Goal: Task Accomplishment & Management: Manage account settings

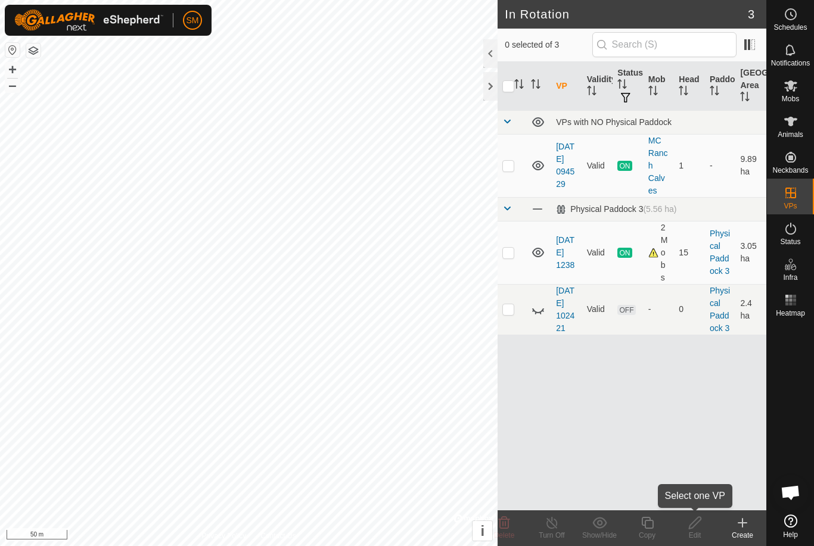
click at [705, 526] on edit-svg-icon at bounding box center [695, 523] width 48 height 14
click at [503, 169] on p-checkbox at bounding box center [508, 166] width 12 height 10
checkbox input "true"
click at [506, 255] on p-checkbox at bounding box center [508, 253] width 12 height 10
checkbox input "true"
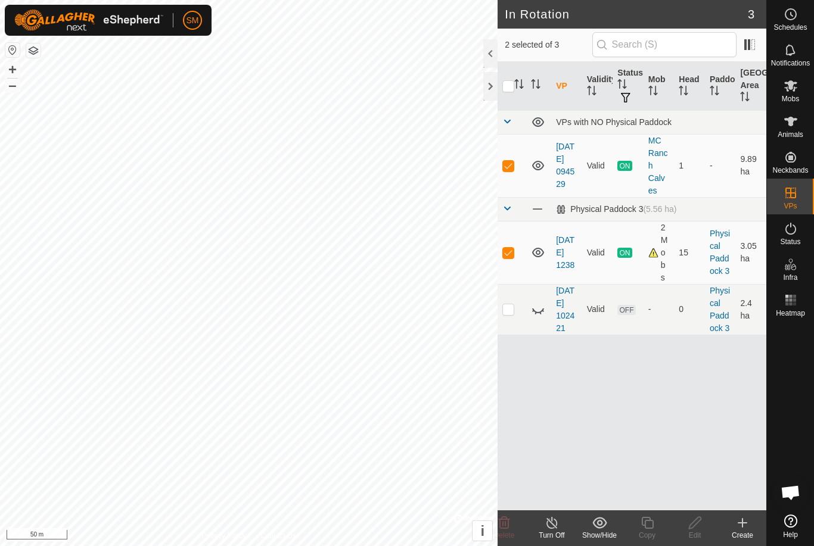
click at [504, 163] on p-checkbox at bounding box center [508, 166] width 12 height 10
checkbox input "false"
click at [746, 525] on icon at bounding box center [742, 523] width 14 height 14
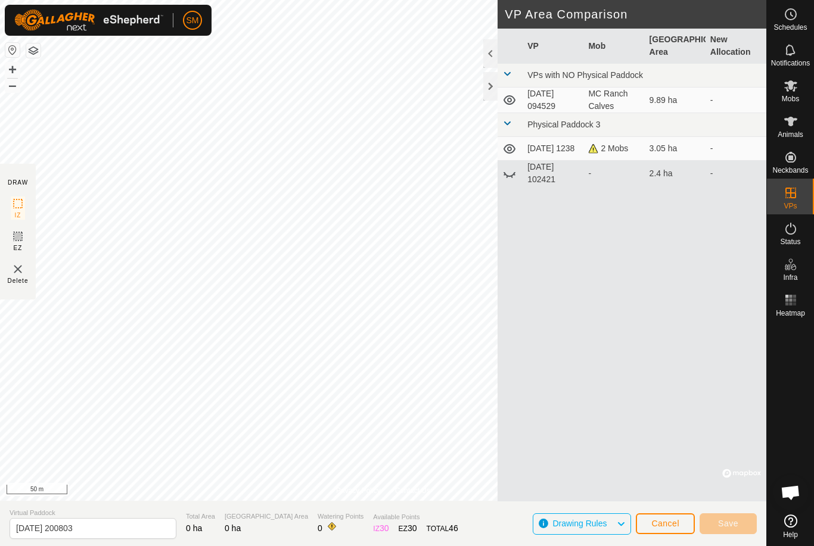
click at [590, 521] on span "Drawing Rules" at bounding box center [579, 524] width 54 height 10
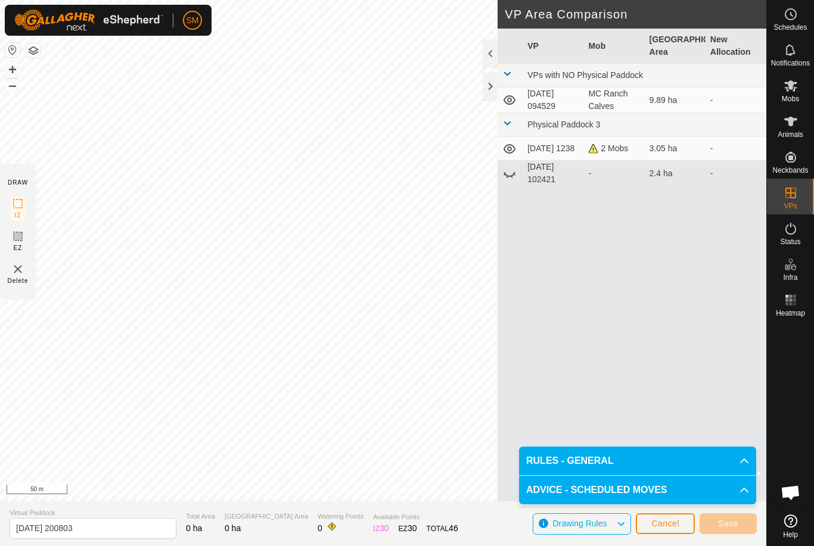
click at [667, 525] on span "Cancel" at bounding box center [665, 524] width 28 height 10
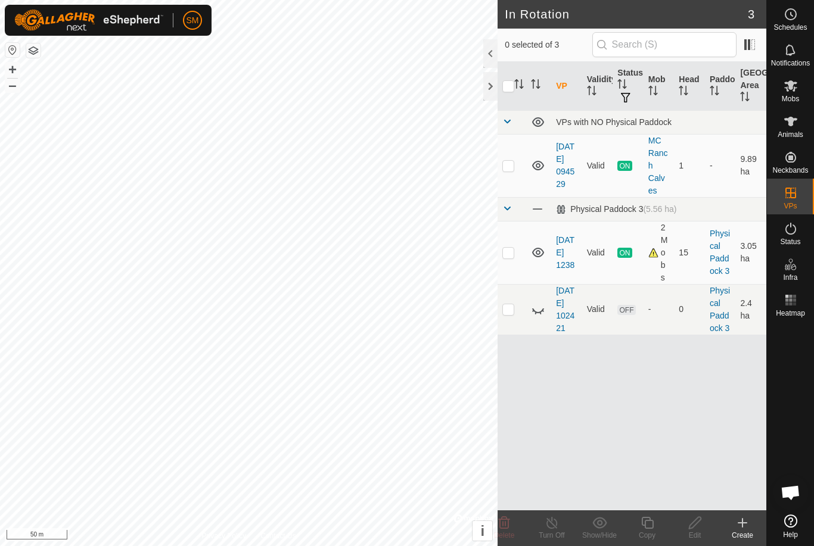
click at [571, 462] on div "VP Validity Status Mob Head Paddock Grazing Area VPs with NO Physical Paddock […" at bounding box center [631, 286] width 269 height 449
click at [744, 523] on icon at bounding box center [742, 523] width 8 height 0
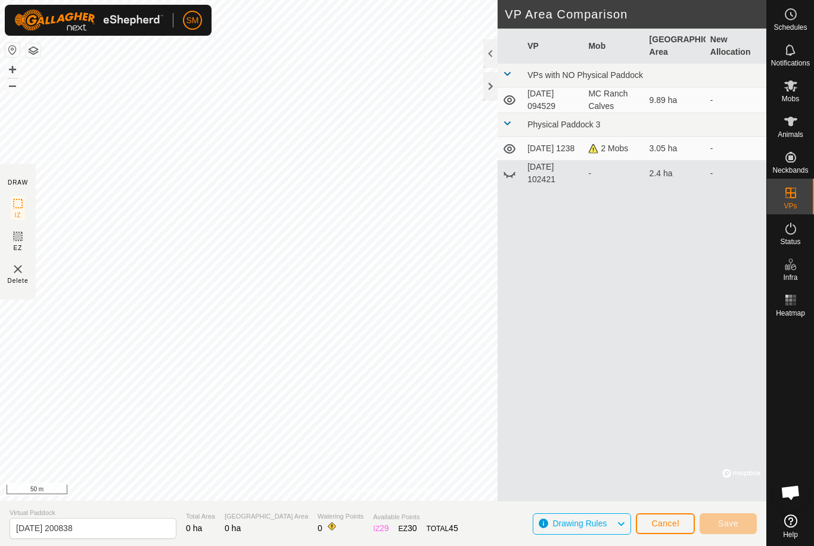
click at [659, 518] on button "Cancel" at bounding box center [665, 524] width 59 height 21
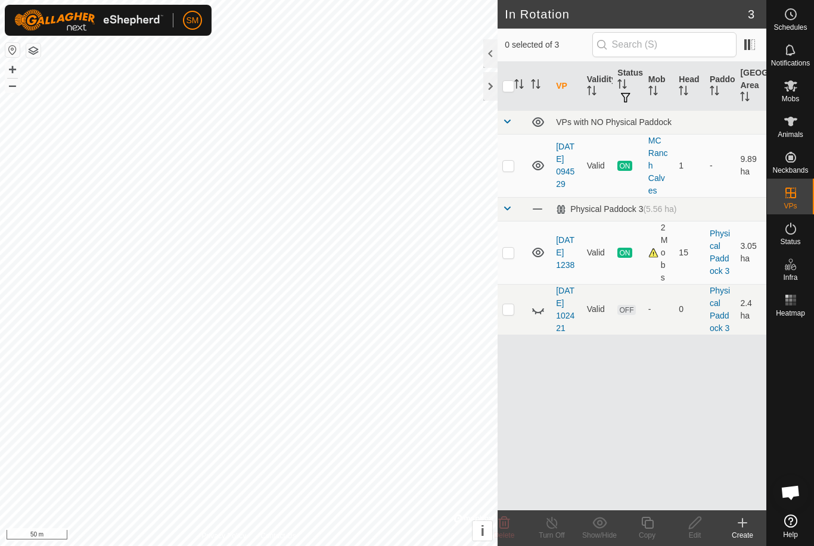
click at [752, 529] on create-svg-icon at bounding box center [742, 523] width 48 height 14
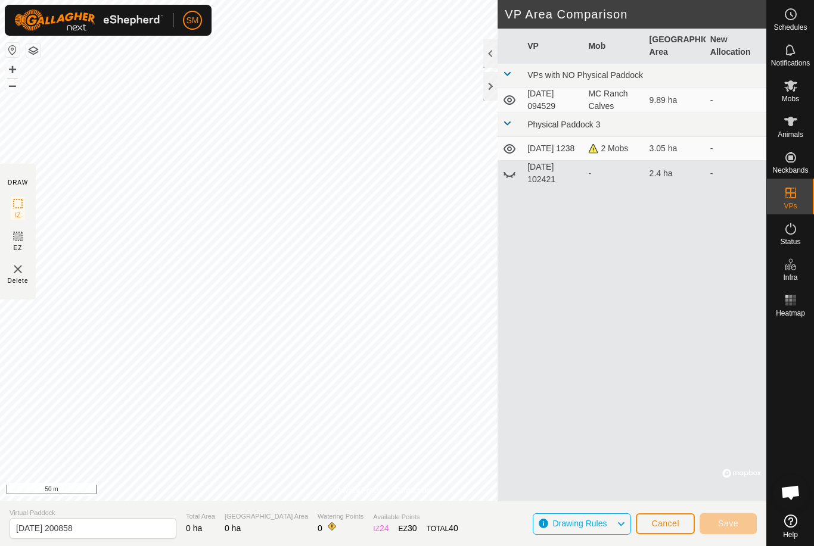
click at [19, 272] on img at bounding box center [18, 269] width 14 height 14
click at [16, 275] on img at bounding box center [18, 269] width 14 height 14
click at [673, 518] on button "Cancel" at bounding box center [665, 524] width 59 height 21
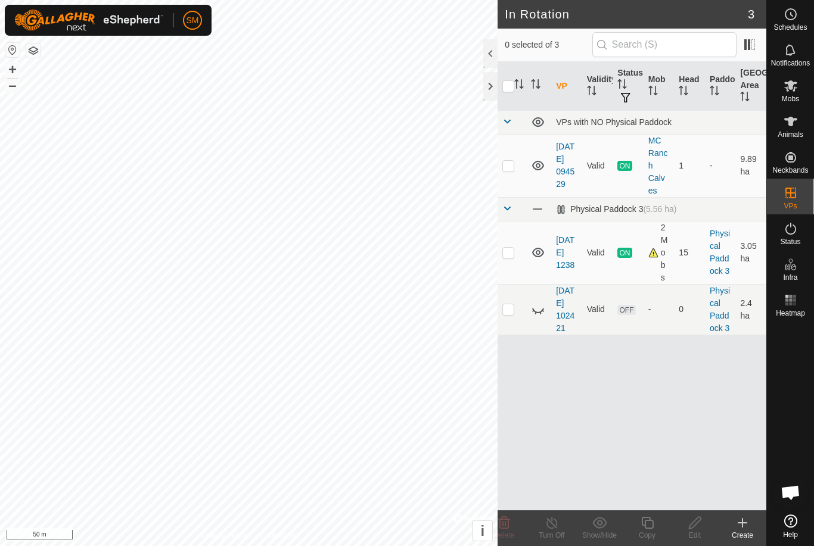
click at [742, 525] on icon at bounding box center [742, 523] width 0 height 8
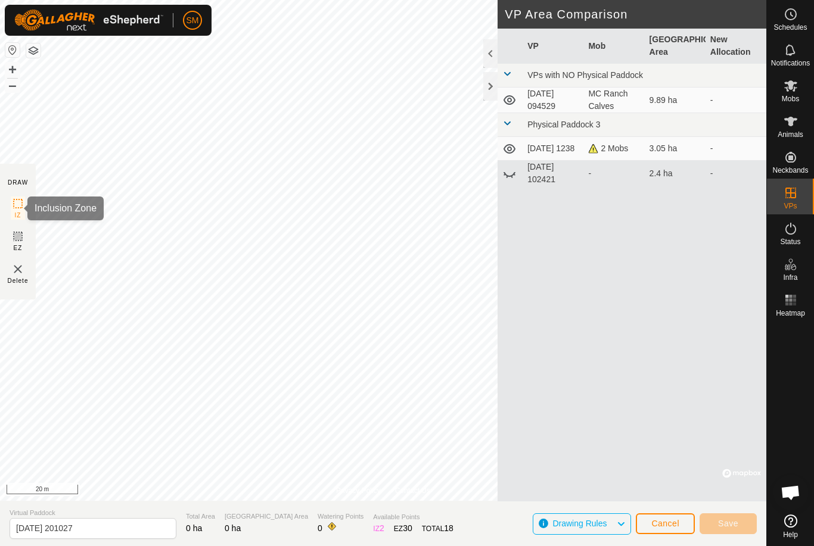
click at [18, 209] on rect at bounding box center [18, 204] width 10 height 10
click at [15, 242] on icon at bounding box center [18, 236] width 14 height 14
click at [22, 274] on img at bounding box center [18, 269] width 14 height 14
click at [23, 272] on img at bounding box center [18, 269] width 14 height 14
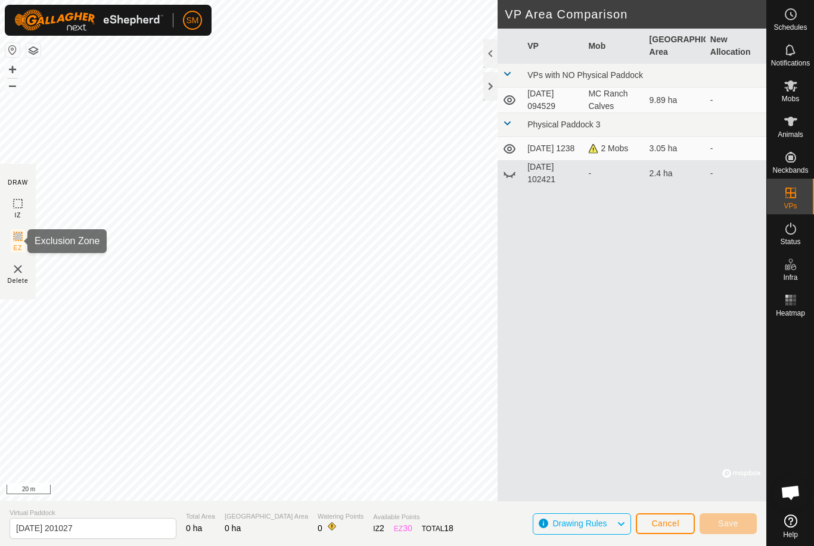
click at [19, 242] on icon at bounding box center [18, 236] width 14 height 14
click at [18, 275] on img at bounding box center [18, 269] width 14 height 14
click at [17, 271] on img at bounding box center [18, 269] width 14 height 14
click at [13, 274] on img at bounding box center [18, 269] width 14 height 14
click at [21, 273] on img at bounding box center [18, 269] width 14 height 14
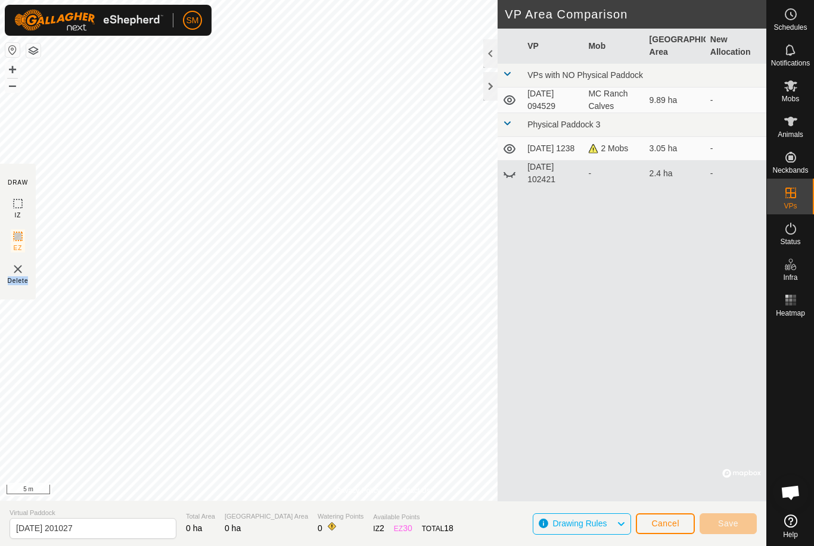
click at [24, 268] on img at bounding box center [18, 269] width 14 height 14
click at [17, 275] on img at bounding box center [18, 269] width 14 height 14
click at [17, 209] on icon at bounding box center [18, 204] width 14 height 14
click at [20, 205] on icon at bounding box center [18, 204] width 14 height 14
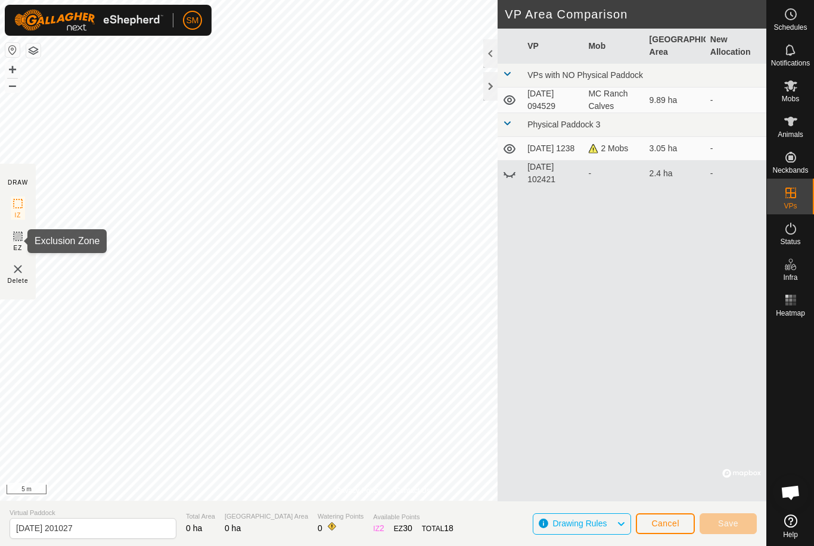
click at [17, 247] on span "EZ" at bounding box center [18, 248] width 9 height 9
click at [671, 520] on span "Cancel" at bounding box center [665, 524] width 28 height 10
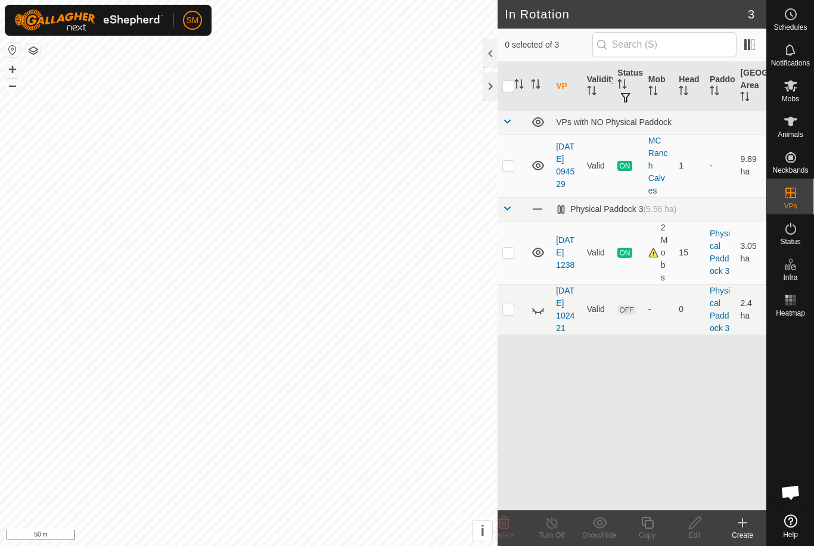
click at [746, 526] on icon at bounding box center [742, 523] width 14 height 14
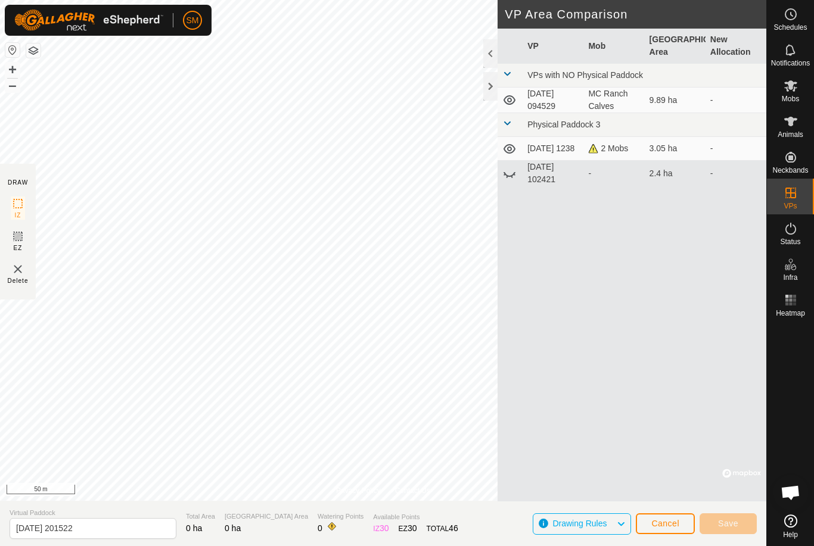
click at [496, 41] on div at bounding box center [490, 53] width 14 height 29
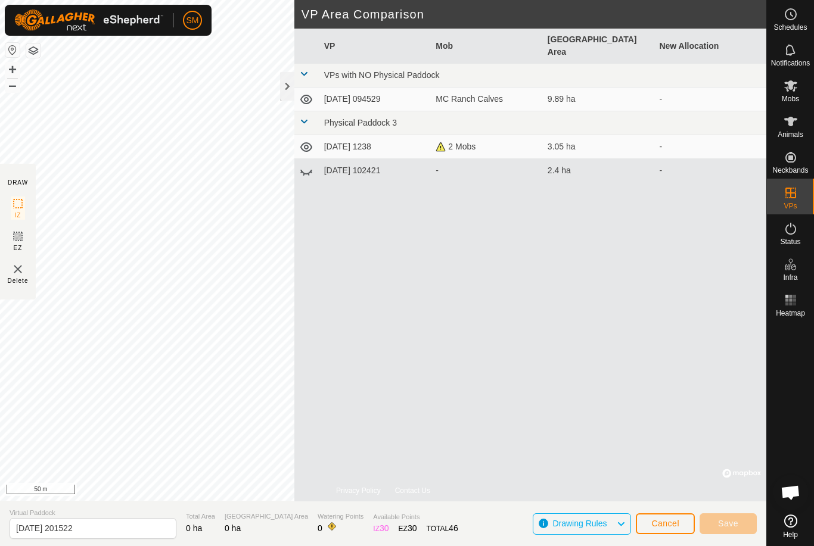
click at [281, 90] on div at bounding box center [287, 86] width 14 height 29
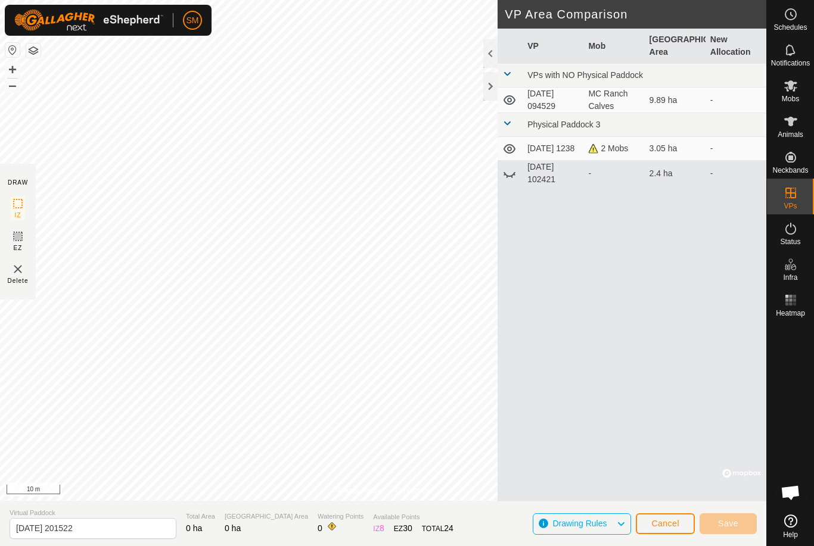
click at [674, 521] on span "Cancel" at bounding box center [665, 524] width 28 height 10
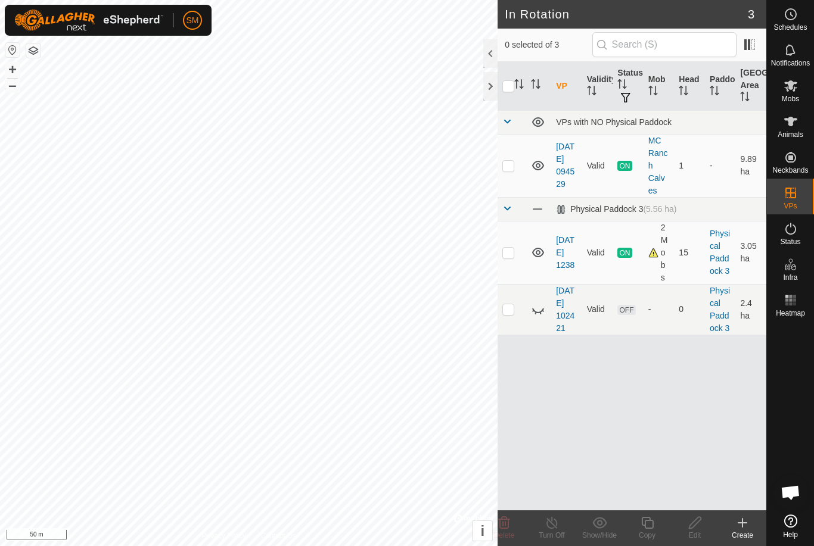
click at [748, 528] on icon at bounding box center [742, 523] width 14 height 14
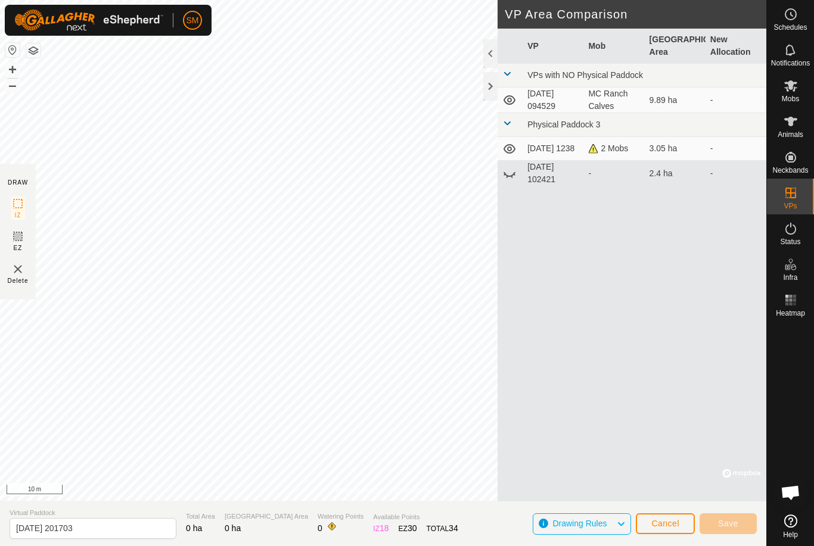
click at [20, 274] on img at bounding box center [18, 269] width 14 height 14
click at [11, 276] on img at bounding box center [18, 269] width 14 height 14
click at [15, 279] on span "Delete" at bounding box center [18, 280] width 21 height 9
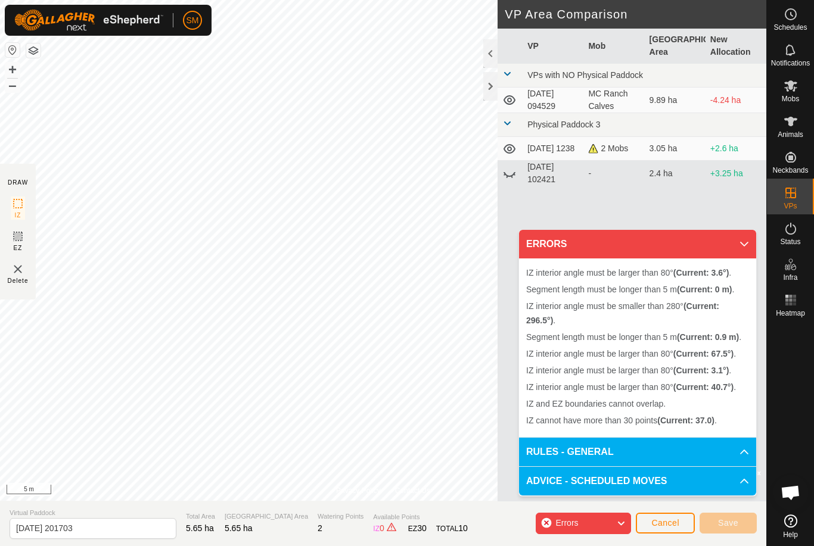
click at [674, 522] on span "Cancel" at bounding box center [665, 523] width 28 height 10
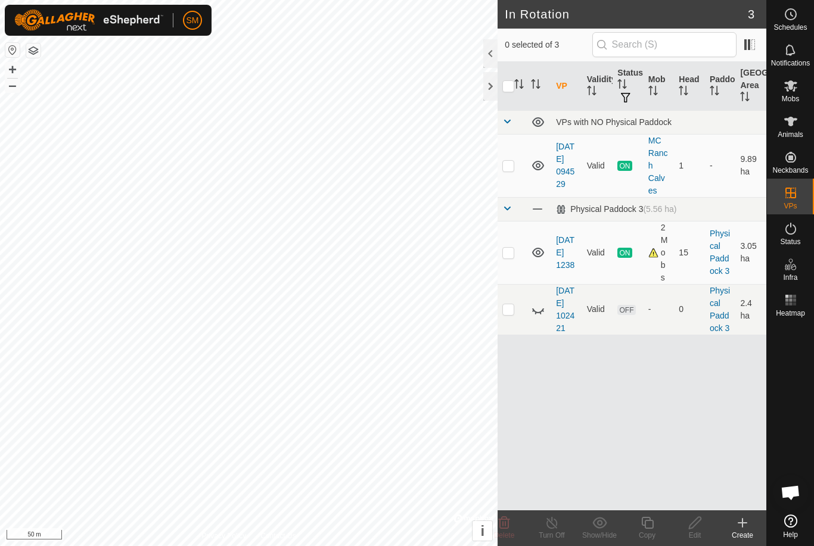
click at [739, 527] on icon at bounding box center [742, 523] width 14 height 14
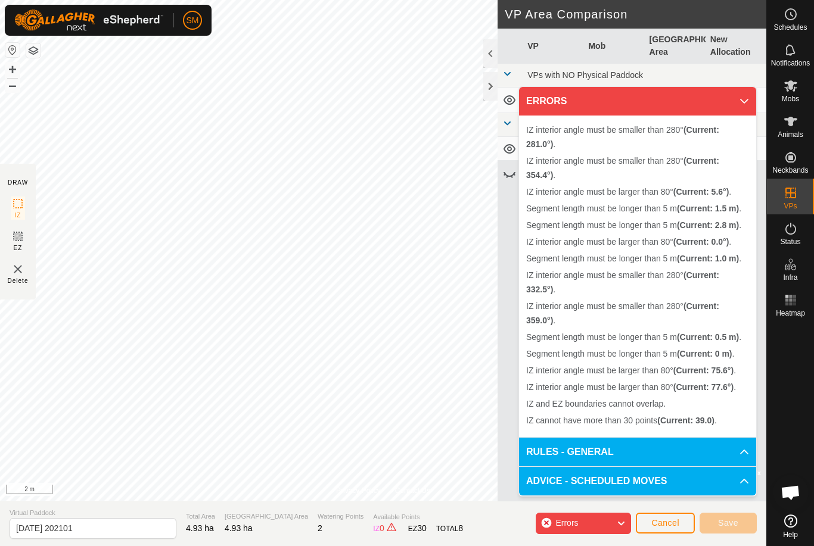
click at [693, 381] on li "IZ interior angle must be larger than 80° (Current: 77.6°) ." at bounding box center [637, 387] width 223 height 14
click at [680, 335] on b "(Current: 0.5 m)" at bounding box center [708, 337] width 62 height 10
click at [699, 95] on p-accordion-header "ERRORS" at bounding box center [637, 101] width 237 height 29
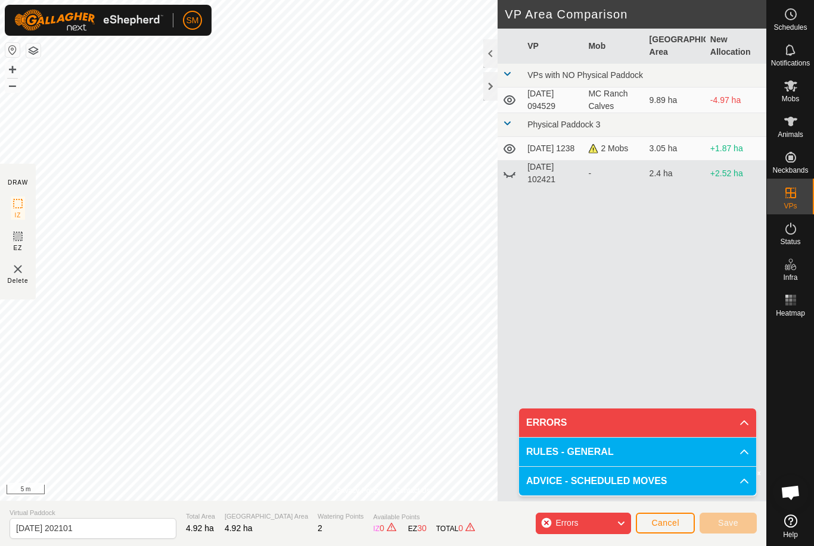
click at [21, 276] on img at bounding box center [18, 269] width 14 height 14
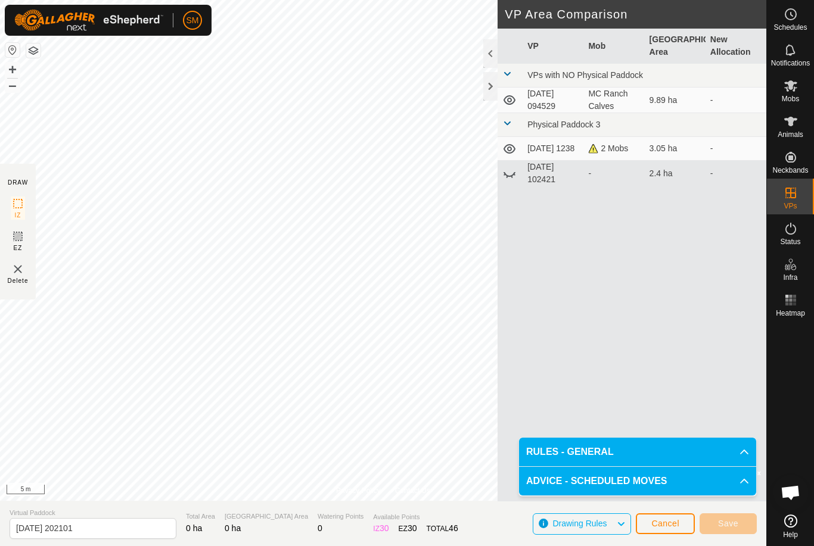
click at [664, 519] on span "Cancel" at bounding box center [665, 524] width 28 height 10
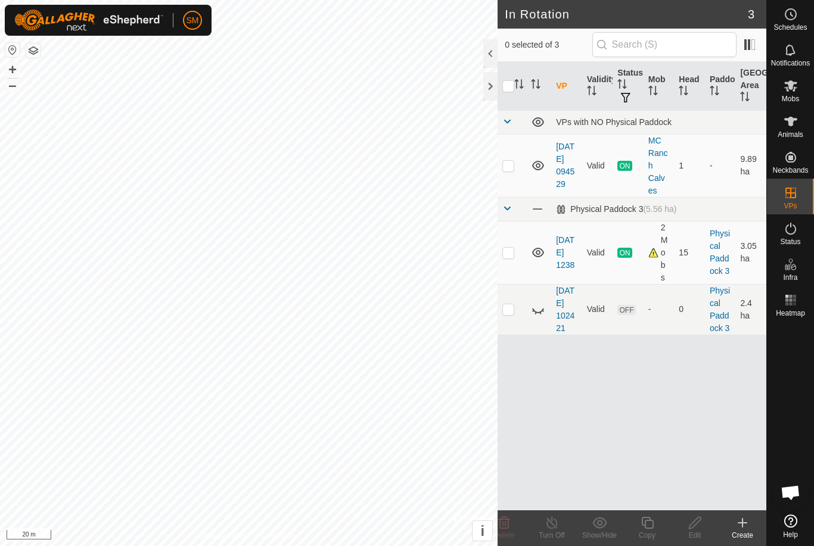
click at [742, 526] on icon at bounding box center [742, 523] width 0 height 8
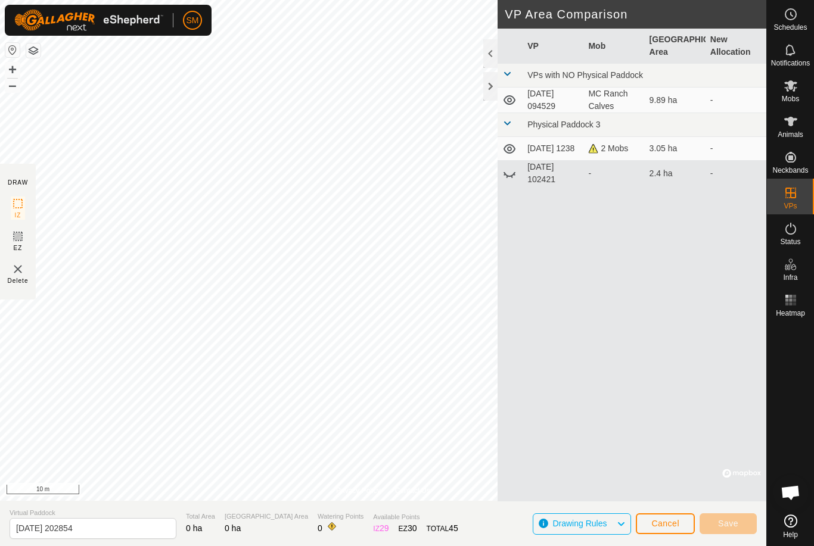
click at [666, 524] on span "Cancel" at bounding box center [665, 524] width 28 height 10
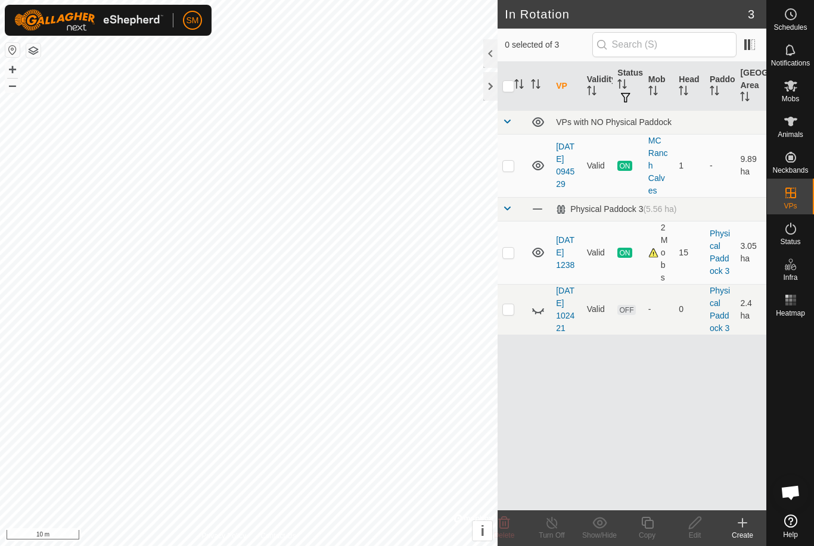
click at [742, 534] on div "Create" at bounding box center [742, 535] width 48 height 11
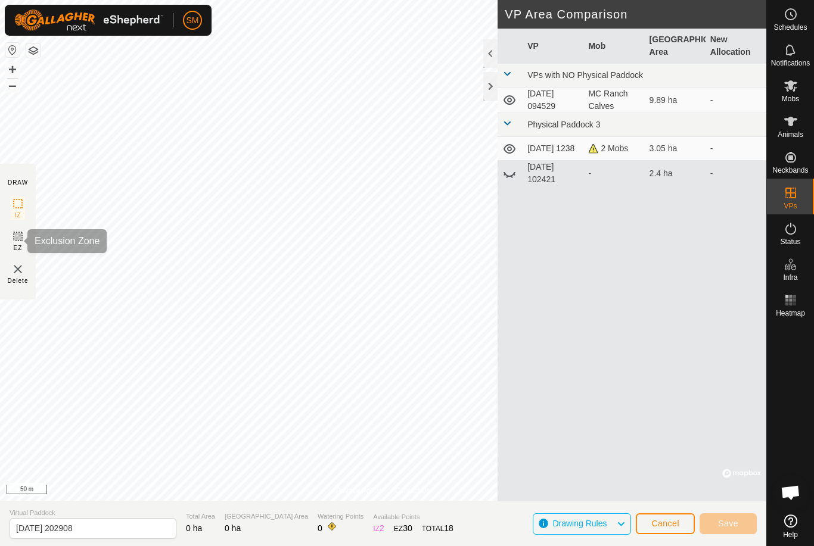
click at [19, 237] on icon at bounding box center [18, 236] width 14 height 14
click at [22, 234] on rect at bounding box center [18, 237] width 10 height 10
click at [675, 523] on span "Cancel" at bounding box center [665, 524] width 28 height 10
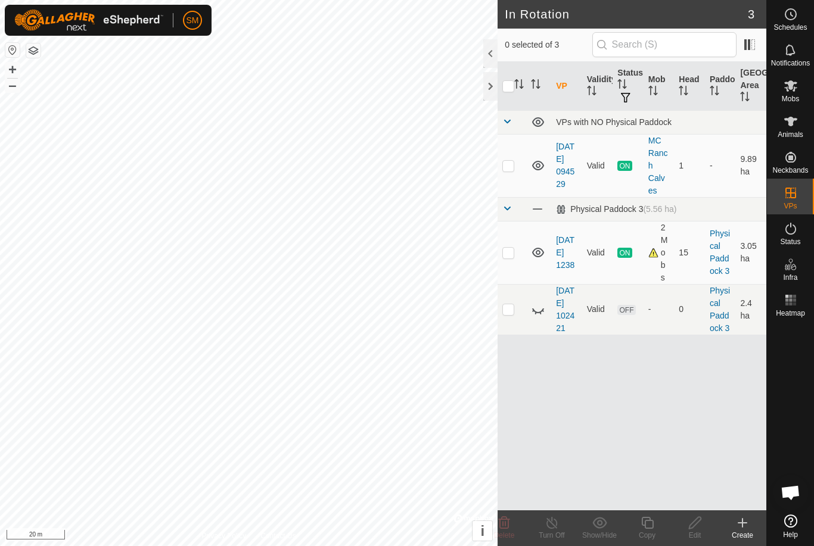
click at [736, 524] on icon at bounding box center [742, 523] width 14 height 14
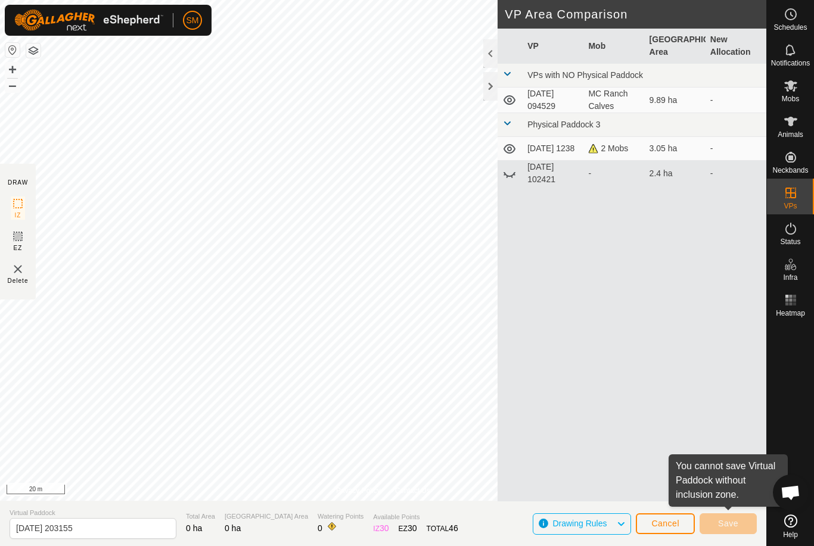
click at [667, 525] on span "Cancel" at bounding box center [665, 524] width 28 height 10
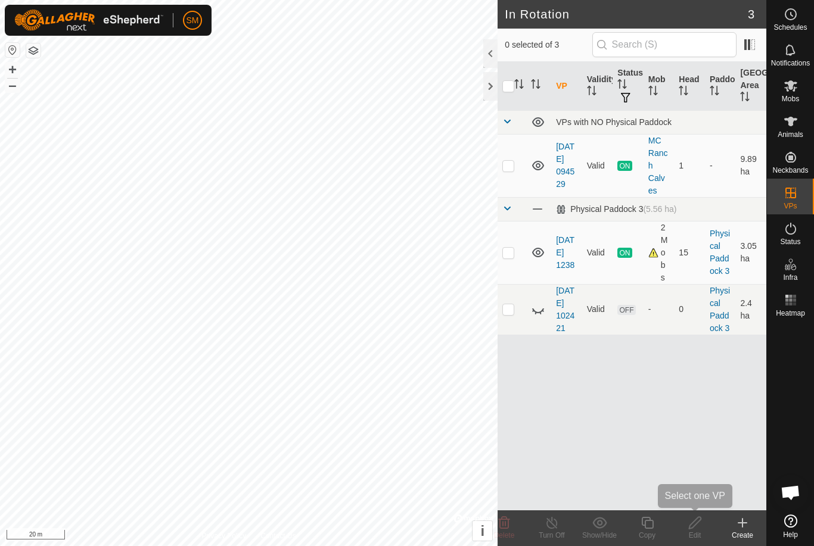
click at [696, 529] on icon at bounding box center [695, 523] width 15 height 14
click at [697, 525] on icon at bounding box center [695, 523] width 15 height 14
click at [506, 322] on td at bounding box center [511, 309] width 29 height 51
click at [503, 321] on td at bounding box center [511, 309] width 29 height 51
checkbox input "false"
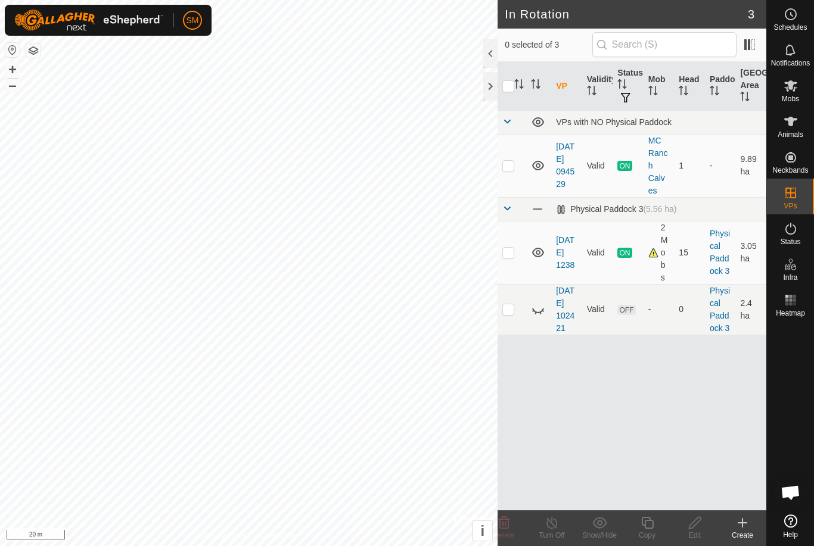
click at [505, 255] on p-checkbox at bounding box center [508, 253] width 12 height 10
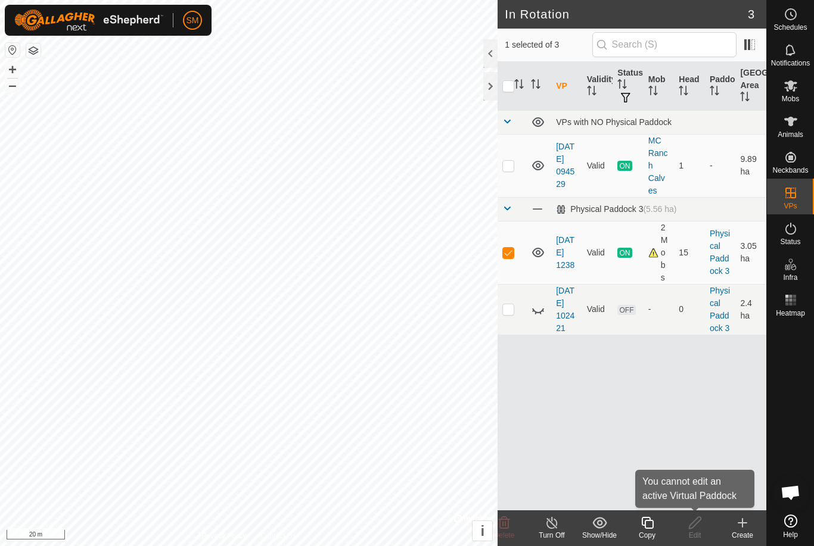
click at [697, 521] on icon at bounding box center [695, 523] width 15 height 14
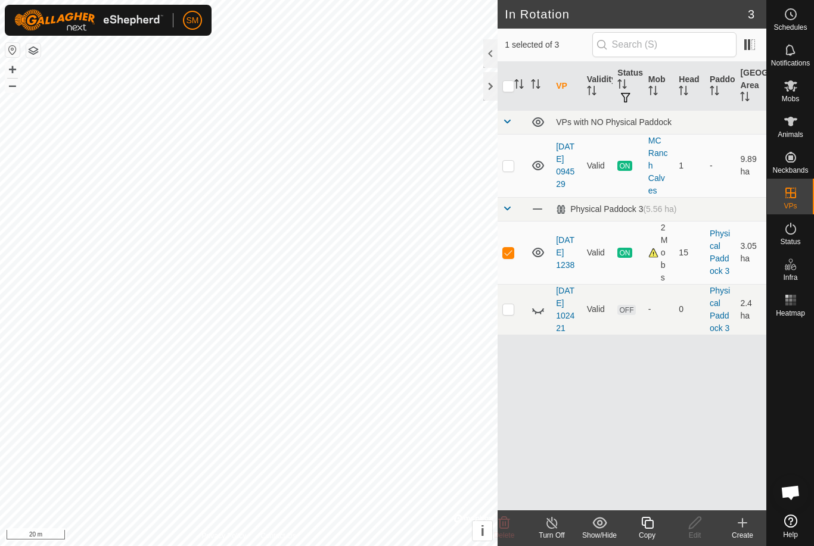
click at [506, 254] on p-checkbox at bounding box center [508, 253] width 12 height 10
checkbox input "false"
click at [505, 164] on p-checkbox at bounding box center [508, 166] width 12 height 10
checkbox input "true"
click at [698, 525] on icon at bounding box center [695, 523] width 15 height 14
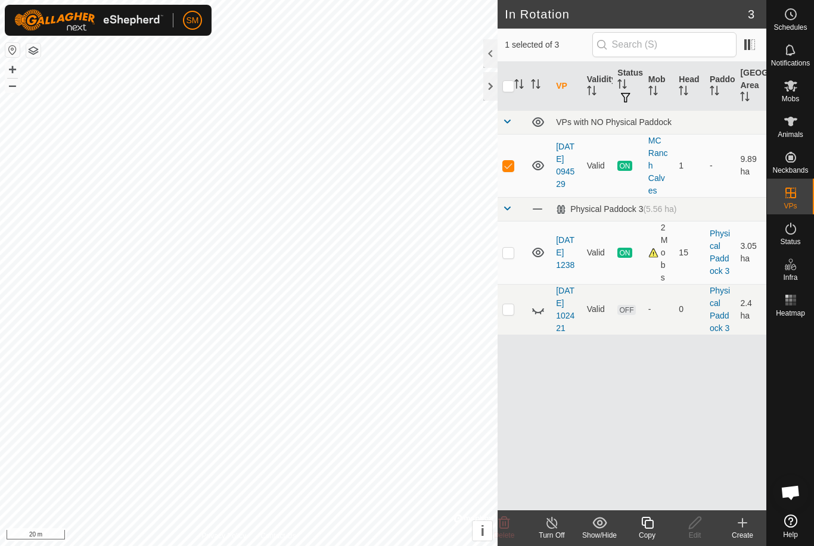
click at [497, 82] on div at bounding box center [490, 86] width 14 height 29
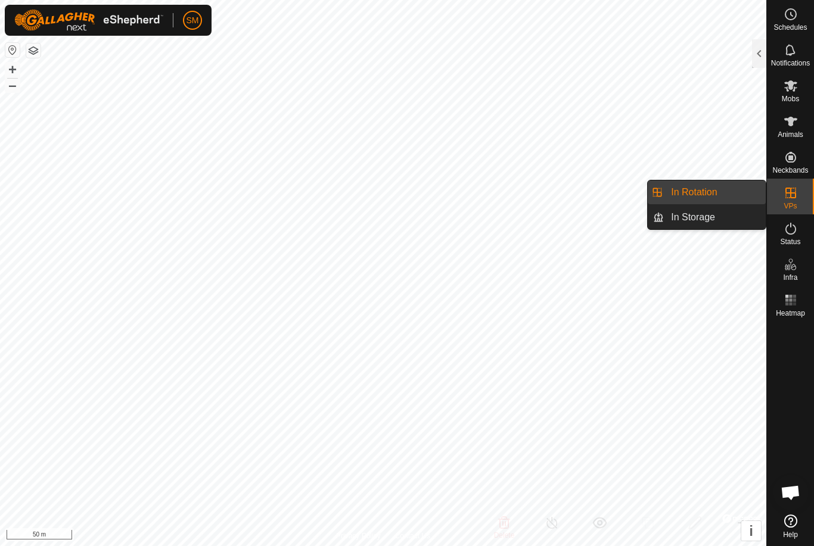
click at [792, 199] on icon at bounding box center [790, 193] width 14 height 14
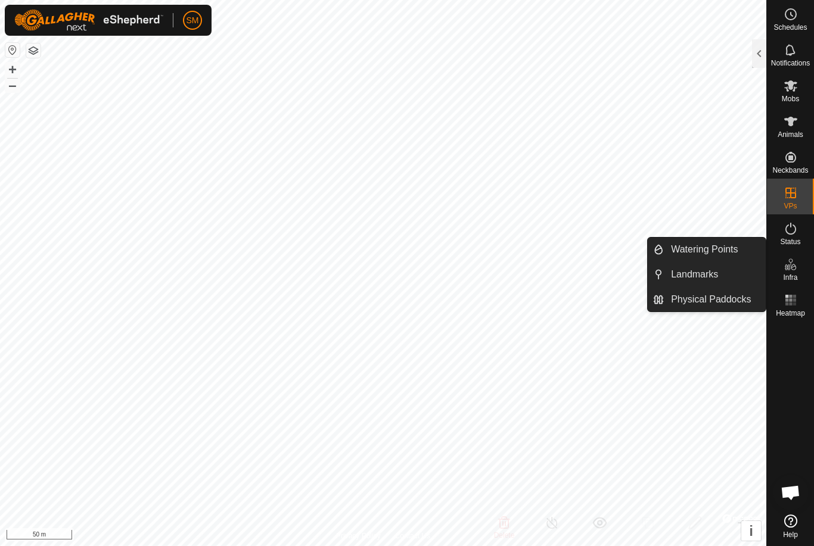
click at [795, 270] on icon at bounding box center [790, 264] width 14 height 14
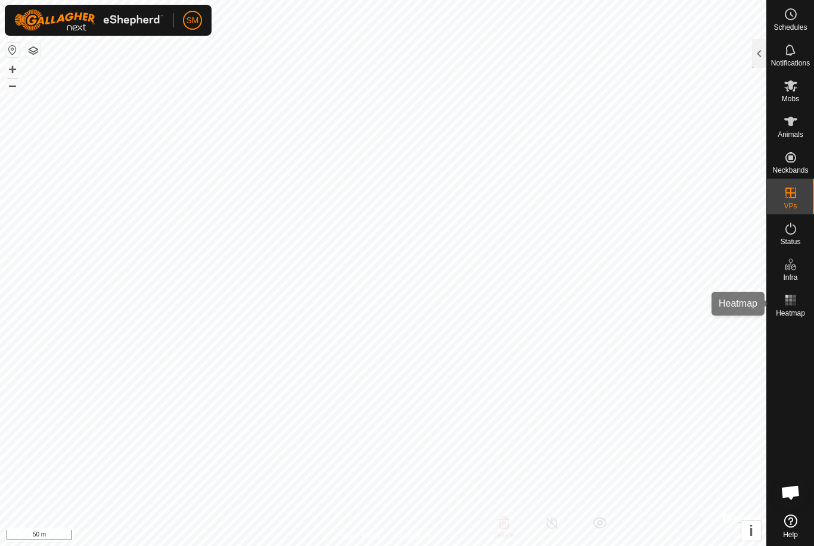
click at [795, 301] on rect at bounding box center [793, 299] width 3 height 3
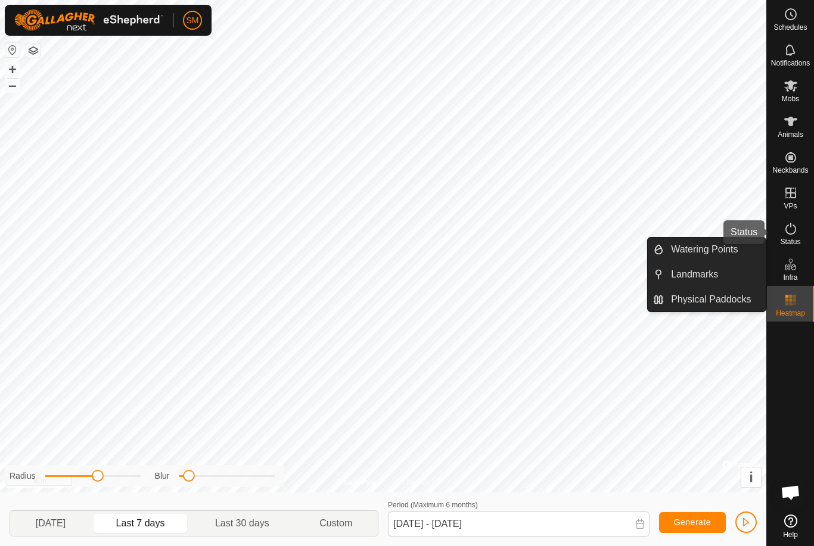
click at [789, 232] on icon at bounding box center [790, 229] width 14 height 14
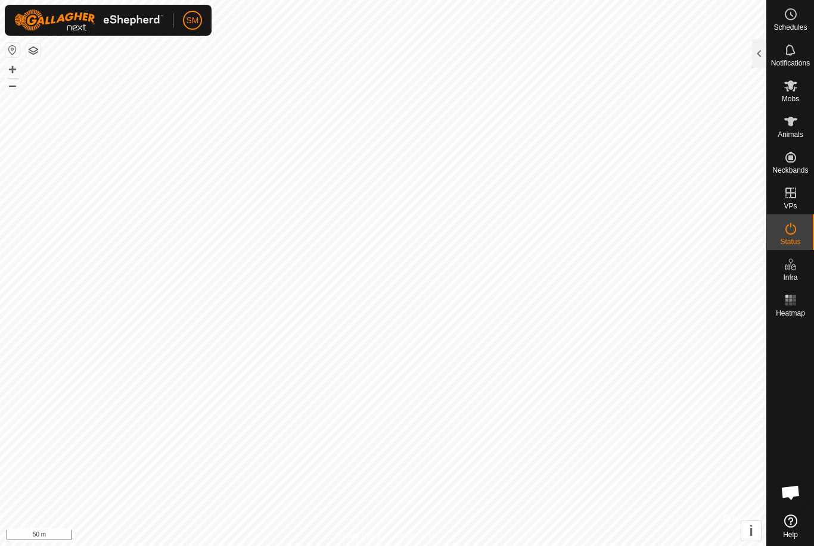
click at [754, 60] on div at bounding box center [759, 53] width 14 height 29
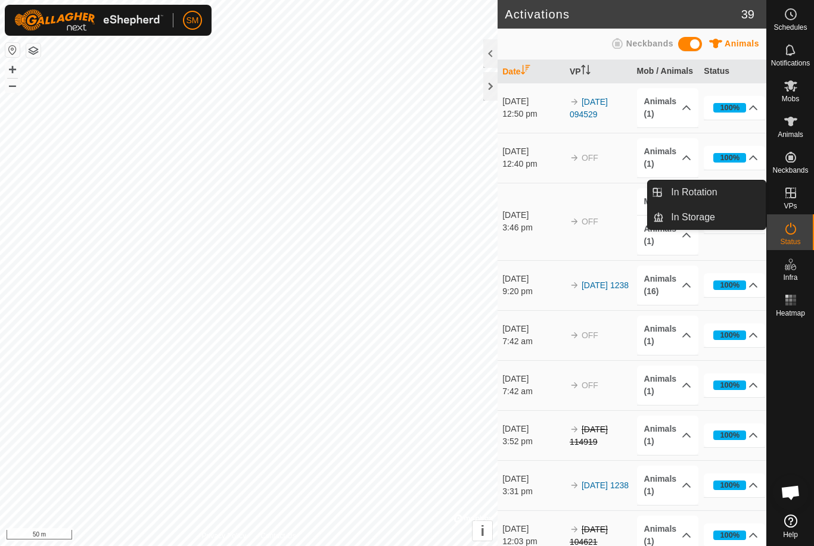
click at [792, 195] on icon at bounding box center [790, 193] width 14 height 14
click at [699, 195] on span "In Rotation" at bounding box center [694, 192] width 46 height 14
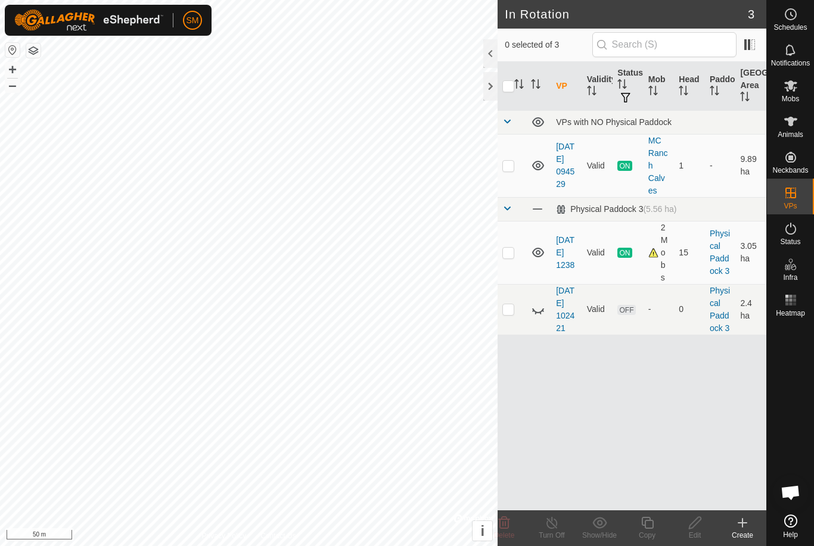
click at [740, 528] on icon at bounding box center [742, 523] width 14 height 14
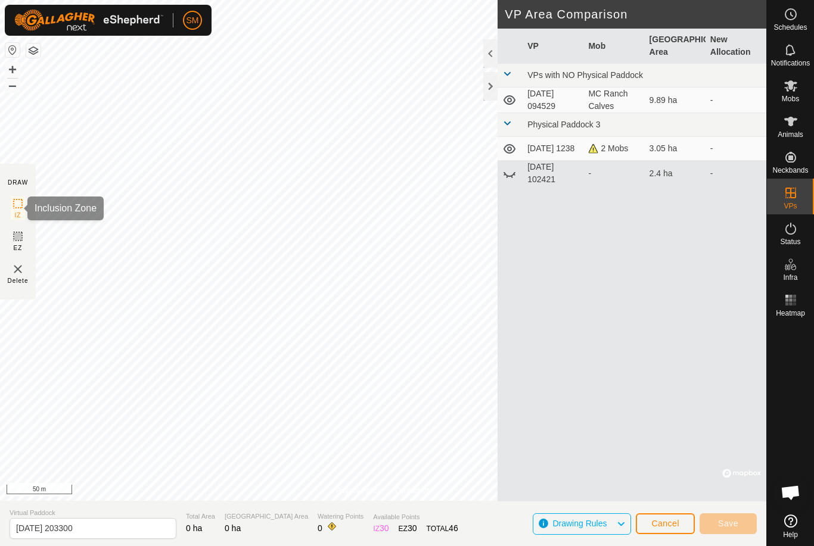
click at [18, 209] on rect at bounding box center [18, 204] width 10 height 10
click at [16, 179] on div "DRAW" at bounding box center [18, 182] width 20 height 9
click at [14, 180] on div "DRAW" at bounding box center [18, 182] width 20 height 9
click at [15, 203] on icon at bounding box center [18, 204] width 14 height 14
click at [21, 283] on span "Delete" at bounding box center [18, 280] width 21 height 9
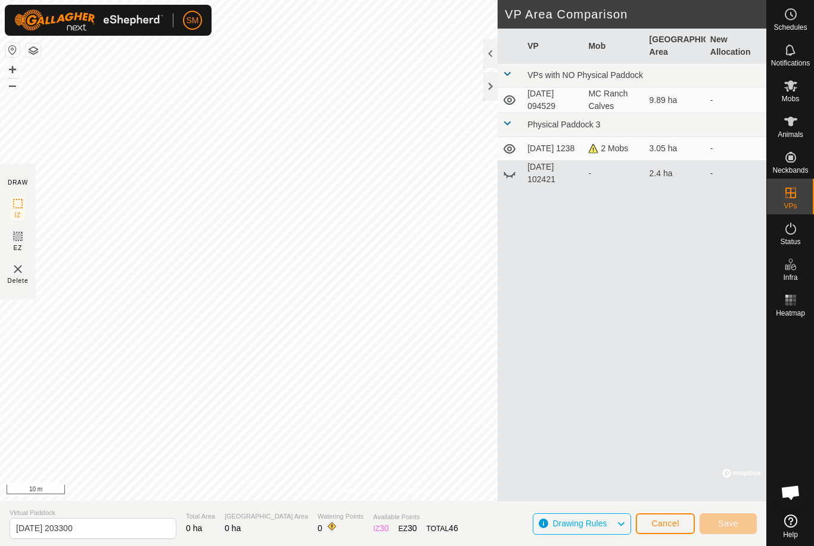
click at [19, 275] on img at bounding box center [18, 269] width 14 height 14
click at [21, 273] on img at bounding box center [18, 269] width 14 height 14
click at [23, 274] on img at bounding box center [18, 269] width 14 height 14
click at [23, 273] on img at bounding box center [18, 269] width 14 height 14
click at [664, 522] on span "Cancel" at bounding box center [665, 524] width 28 height 10
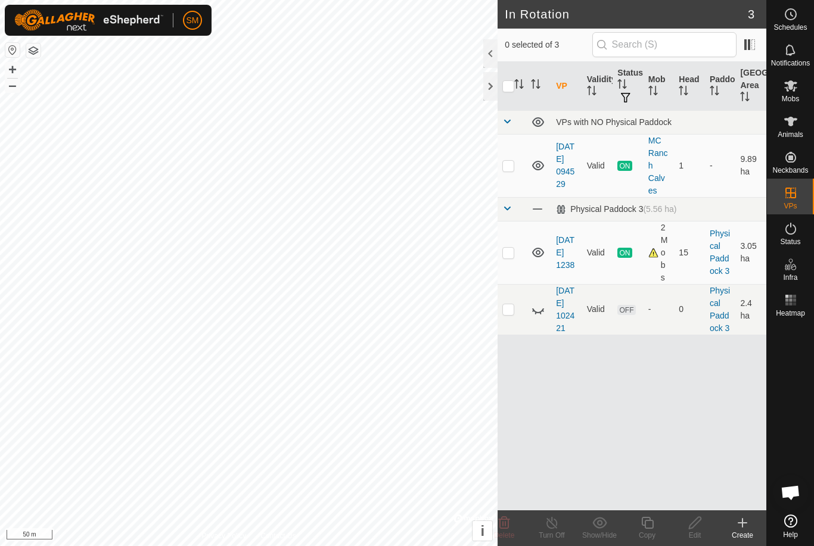
click at [742, 527] on icon at bounding box center [742, 523] width 0 height 8
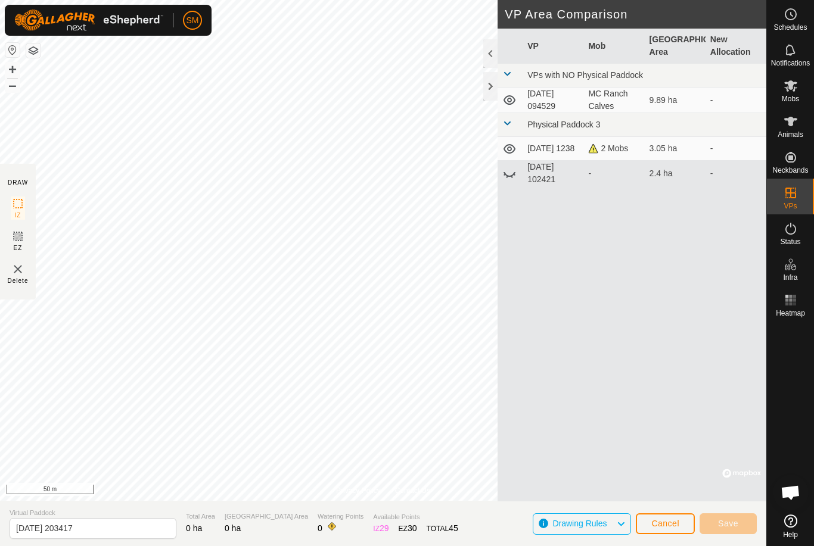
click at [668, 526] on span "Cancel" at bounding box center [665, 524] width 28 height 10
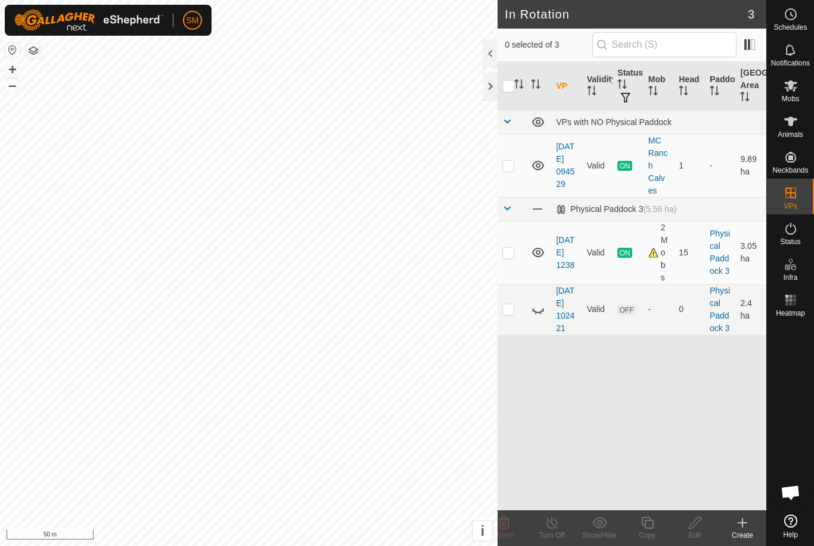
click at [741, 525] on icon at bounding box center [742, 523] width 14 height 14
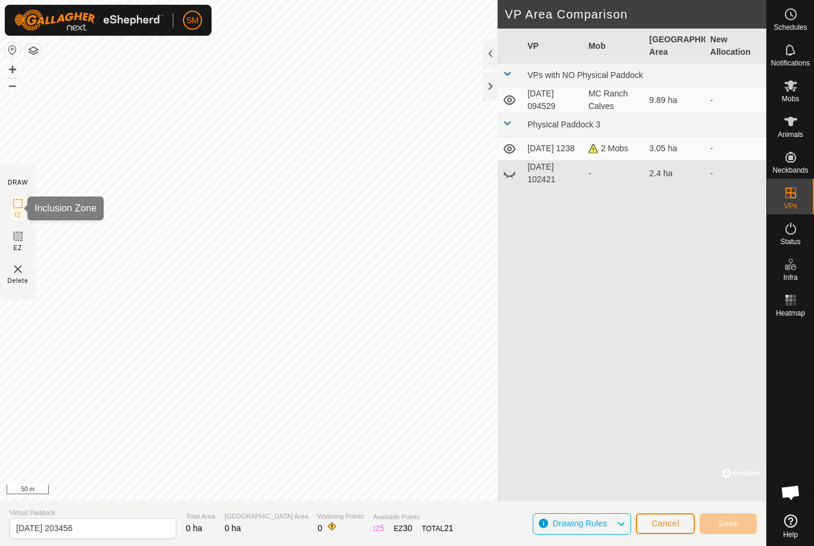
click at [23, 203] on rect at bounding box center [18, 204] width 10 height 10
click at [20, 241] on rect at bounding box center [18, 237] width 10 height 10
click at [17, 243] on icon at bounding box center [18, 236] width 14 height 14
click at [18, 206] on icon at bounding box center [18, 204] width 14 height 14
click at [785, 527] on icon at bounding box center [790, 521] width 13 height 13
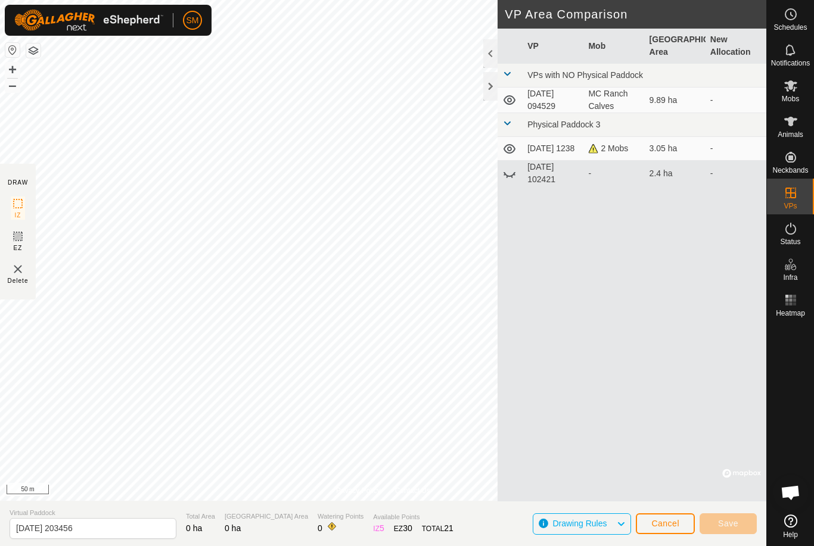
click at [663, 520] on span "Cancel" at bounding box center [665, 524] width 28 height 10
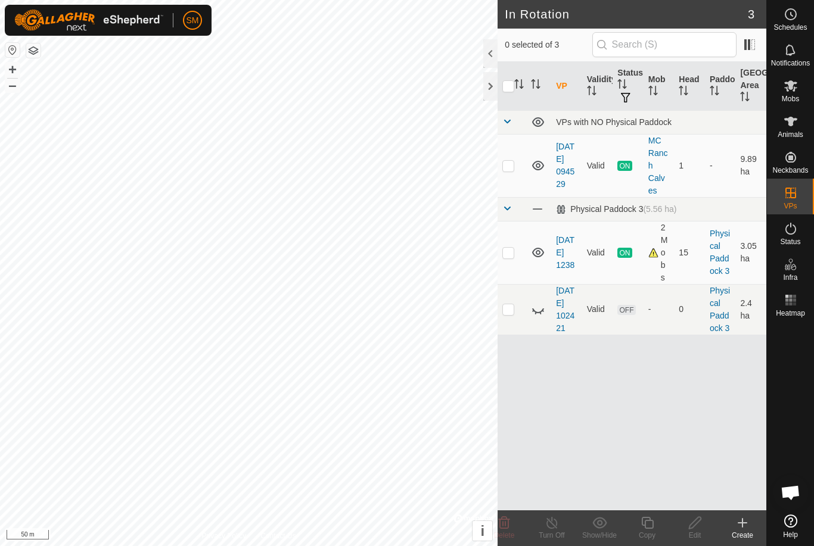
click at [510, 161] on p-checkbox at bounding box center [508, 166] width 12 height 10
click at [506, 162] on p-checkbox at bounding box center [508, 166] width 12 height 10
checkbox input "false"
click at [506, 253] on p-checkbox at bounding box center [508, 253] width 12 height 10
checkbox input "true"
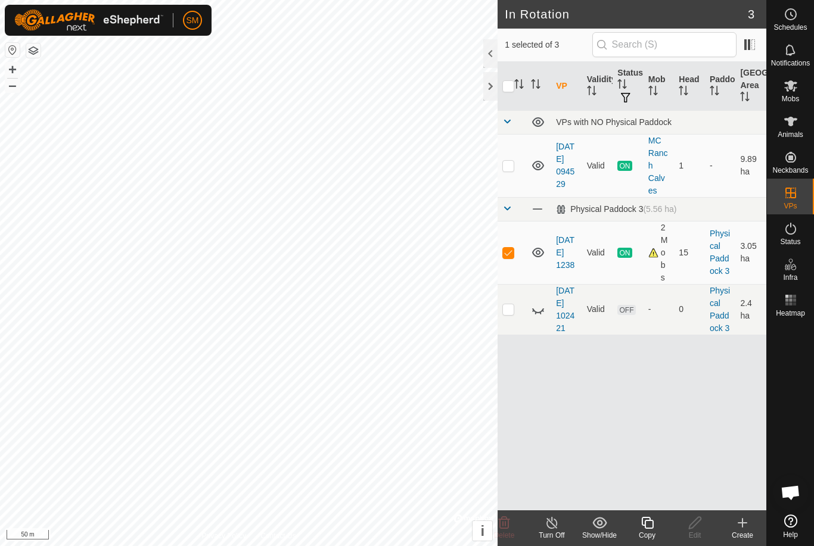
click at [645, 522] on icon at bounding box center [647, 523] width 12 height 12
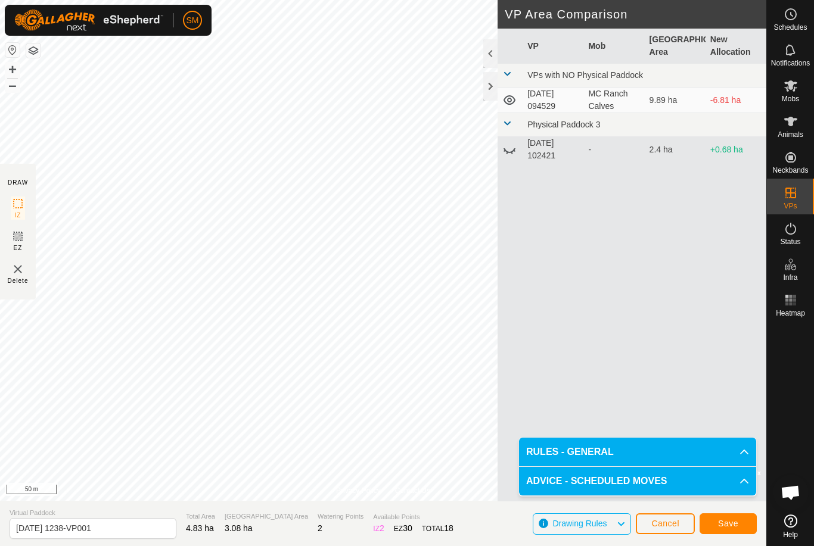
click at [729, 521] on span "Save" at bounding box center [728, 524] width 20 height 10
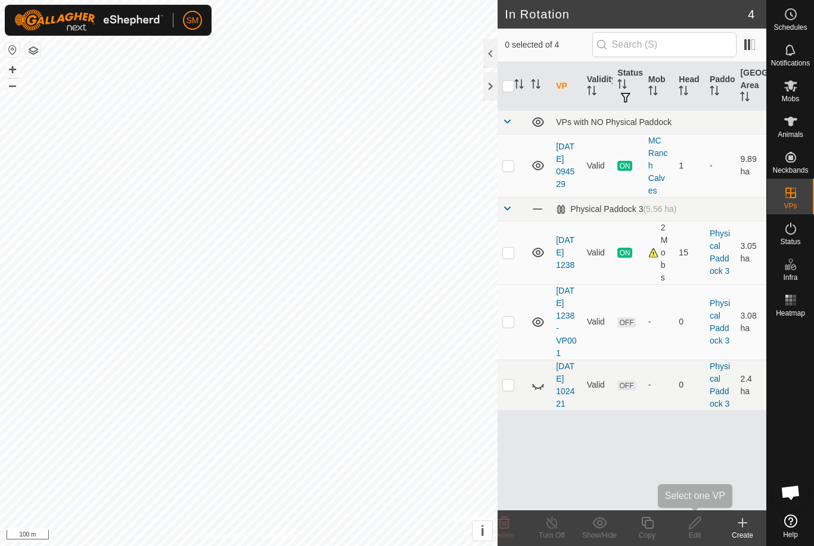
click at [692, 523] on icon at bounding box center [695, 523] width 12 height 12
click at [507, 166] on p-checkbox at bounding box center [508, 166] width 12 height 10
click at [513, 161] on p-checkbox at bounding box center [508, 166] width 12 height 10
checkbox input "false"
click at [507, 261] on td at bounding box center [511, 252] width 29 height 63
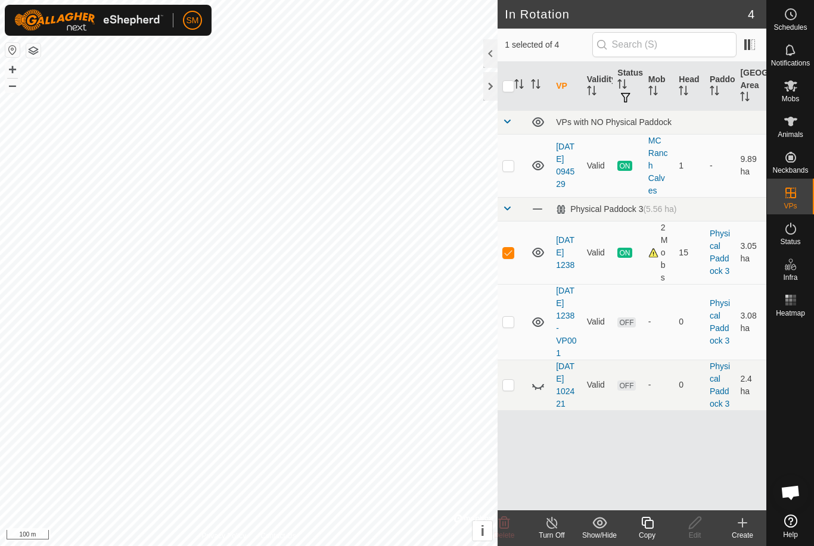
click at [512, 258] on td at bounding box center [511, 252] width 29 height 63
checkbox input "false"
click at [503, 166] on p-checkbox at bounding box center [508, 166] width 12 height 10
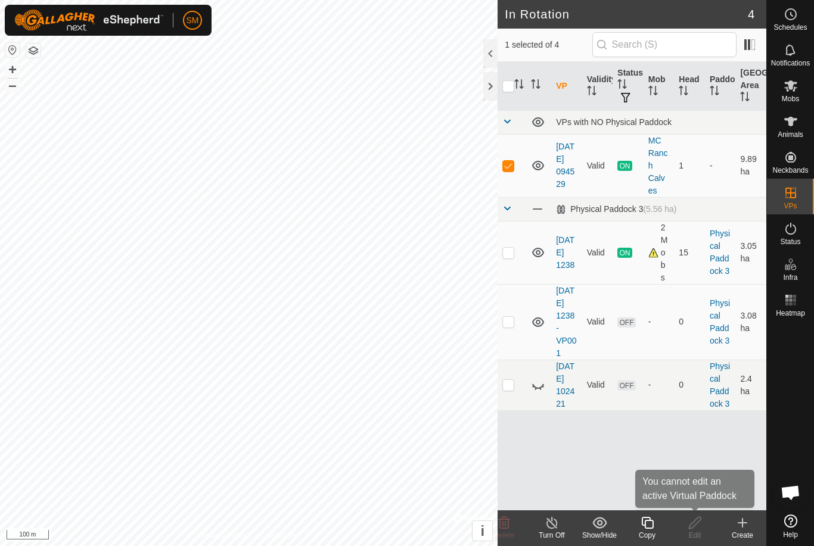
click at [690, 525] on icon at bounding box center [695, 523] width 12 height 12
click at [504, 171] on td at bounding box center [511, 165] width 29 height 63
checkbox input "false"
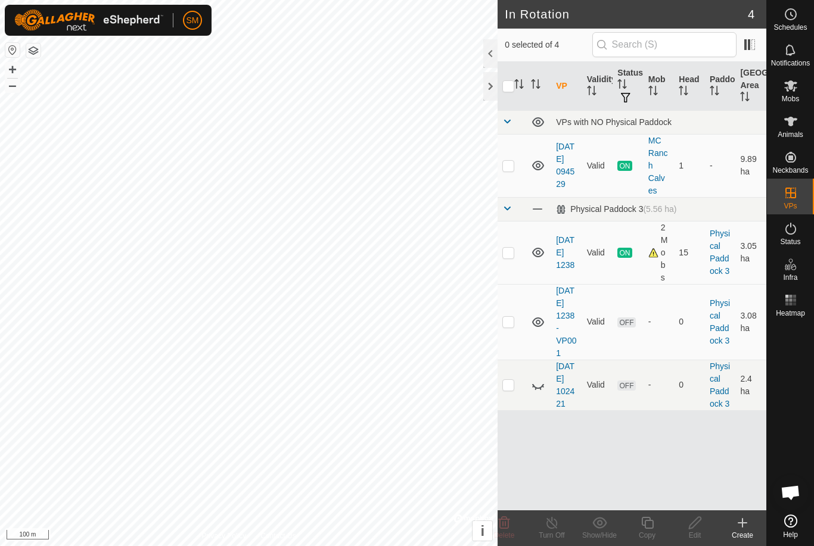
click at [505, 326] on p-checkbox at bounding box center [508, 322] width 12 height 10
checkbox input "true"
click at [695, 524] on icon at bounding box center [695, 523] width 15 height 14
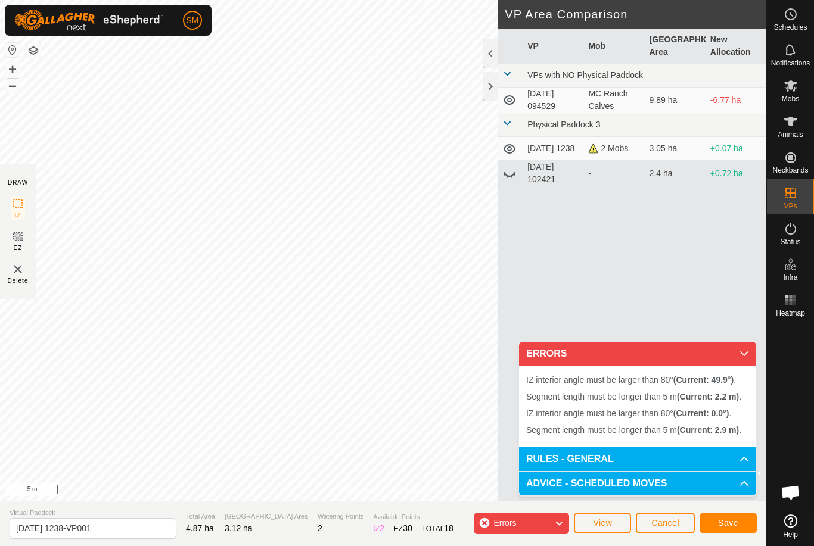
click at [655, 523] on span "Cancel" at bounding box center [665, 523] width 28 height 10
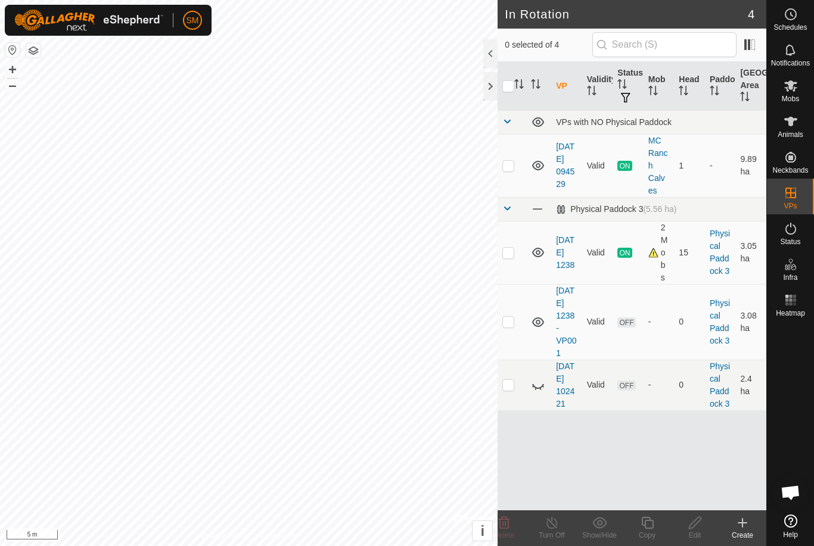
click at [499, 251] on td at bounding box center [511, 252] width 29 height 63
checkbox input "true"
click at [499, 325] on td at bounding box center [511, 322] width 29 height 76
checkbox input "true"
click at [512, 390] on p-checkbox at bounding box center [508, 385] width 12 height 10
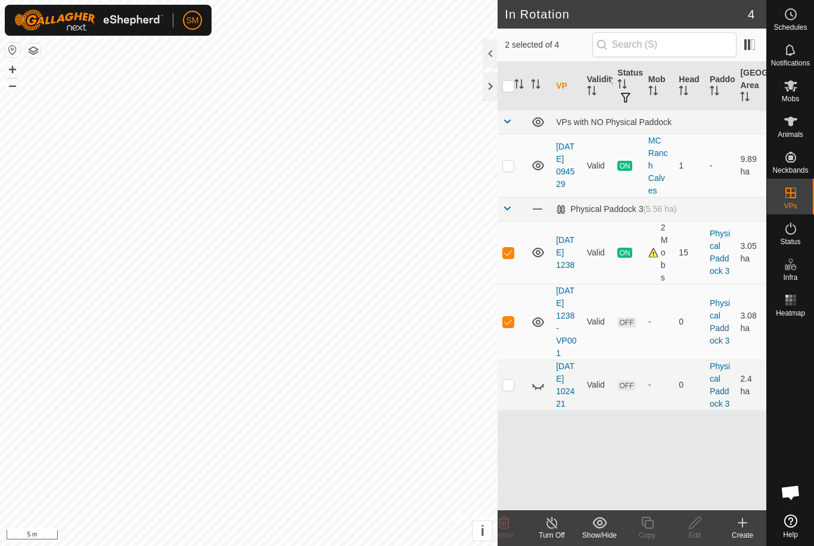
checkbox input "true"
click at [508, 335] on td at bounding box center [511, 322] width 29 height 76
checkbox input "false"
click at [503, 248] on p-checkbox at bounding box center [508, 253] width 12 height 10
checkbox input "false"
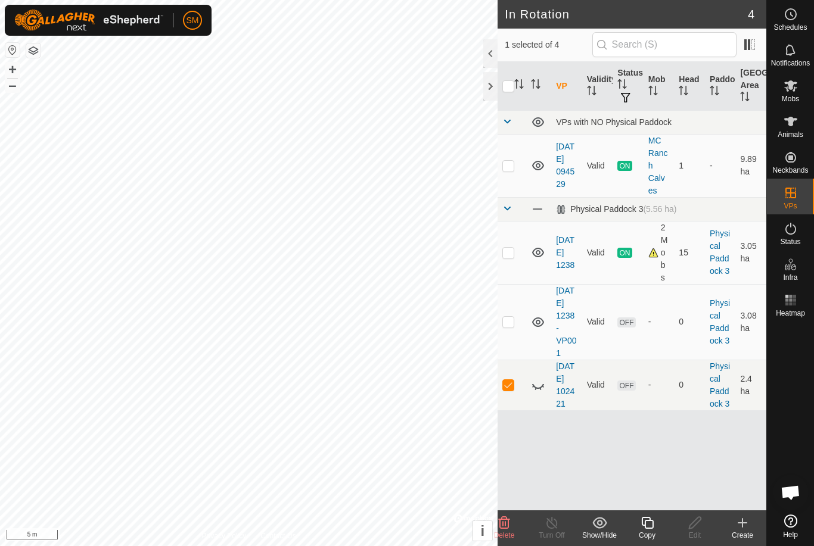
click at [506, 410] on td at bounding box center [511, 385] width 29 height 51
checkbox input "false"
click at [506, 326] on p-checkbox at bounding box center [508, 322] width 12 height 10
checkbox input "true"
click at [688, 525] on icon at bounding box center [695, 523] width 15 height 14
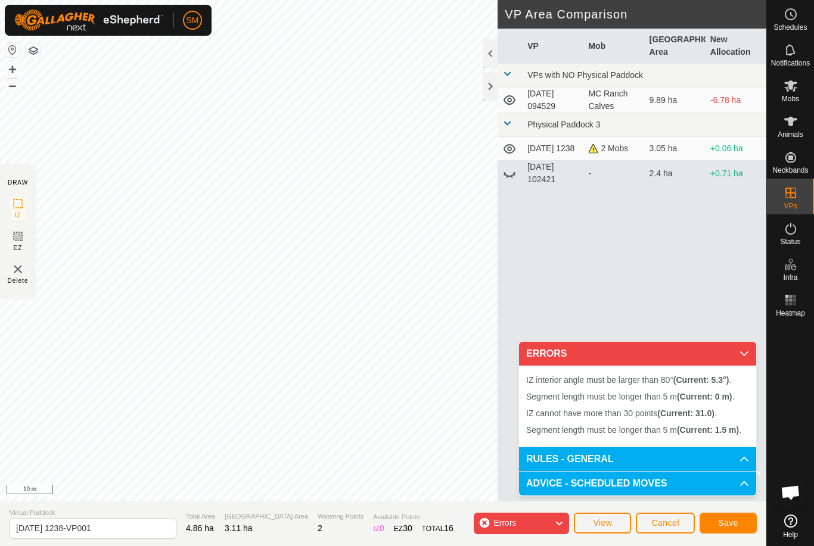
click at [598, 522] on span "View" at bounding box center [602, 523] width 19 height 10
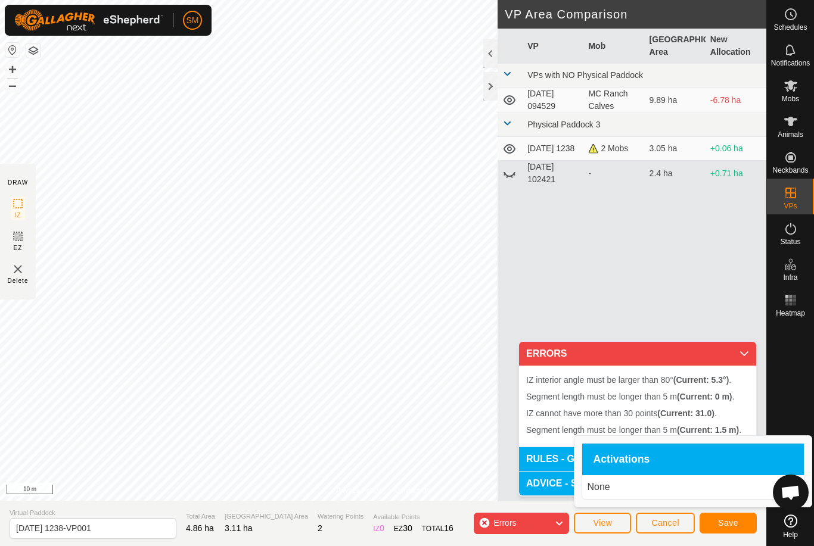
click at [660, 519] on span "Cancel" at bounding box center [665, 523] width 28 height 10
